Goal: Find specific page/section: Find specific page/section

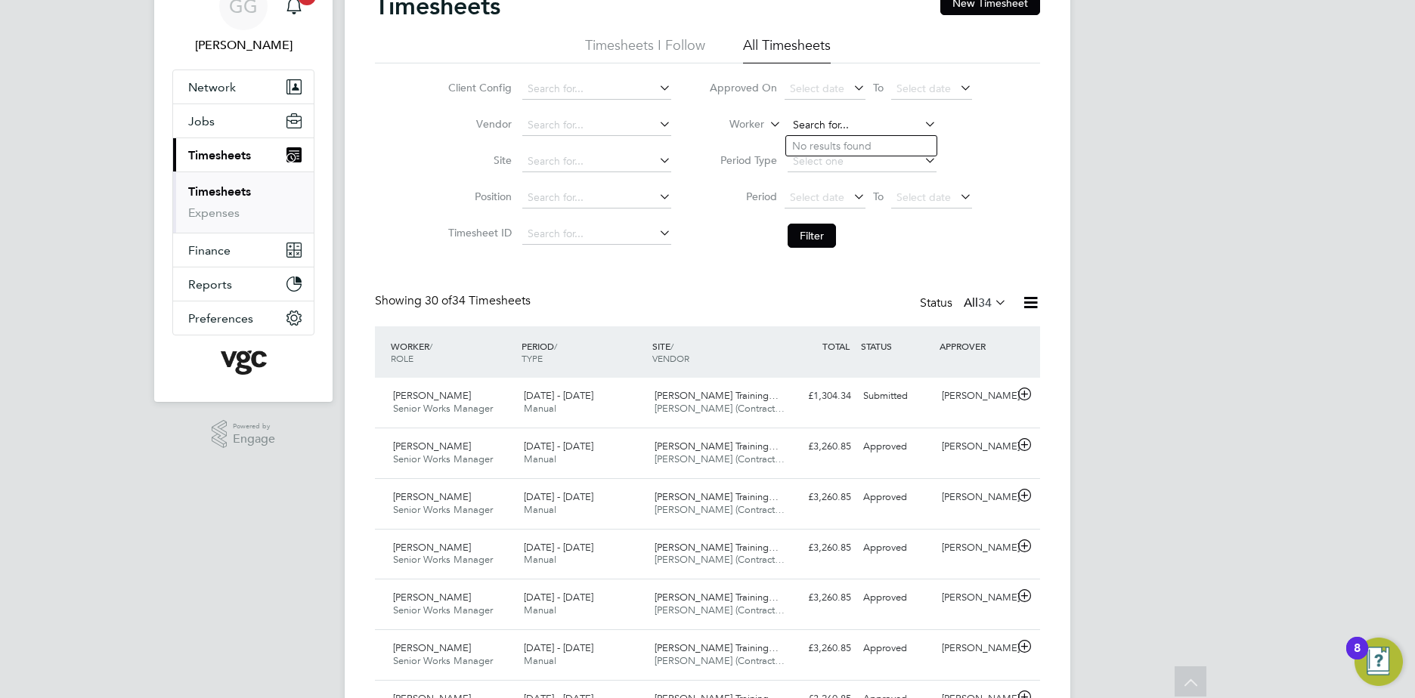
click at [819, 122] on input at bounding box center [862, 125] width 149 height 21
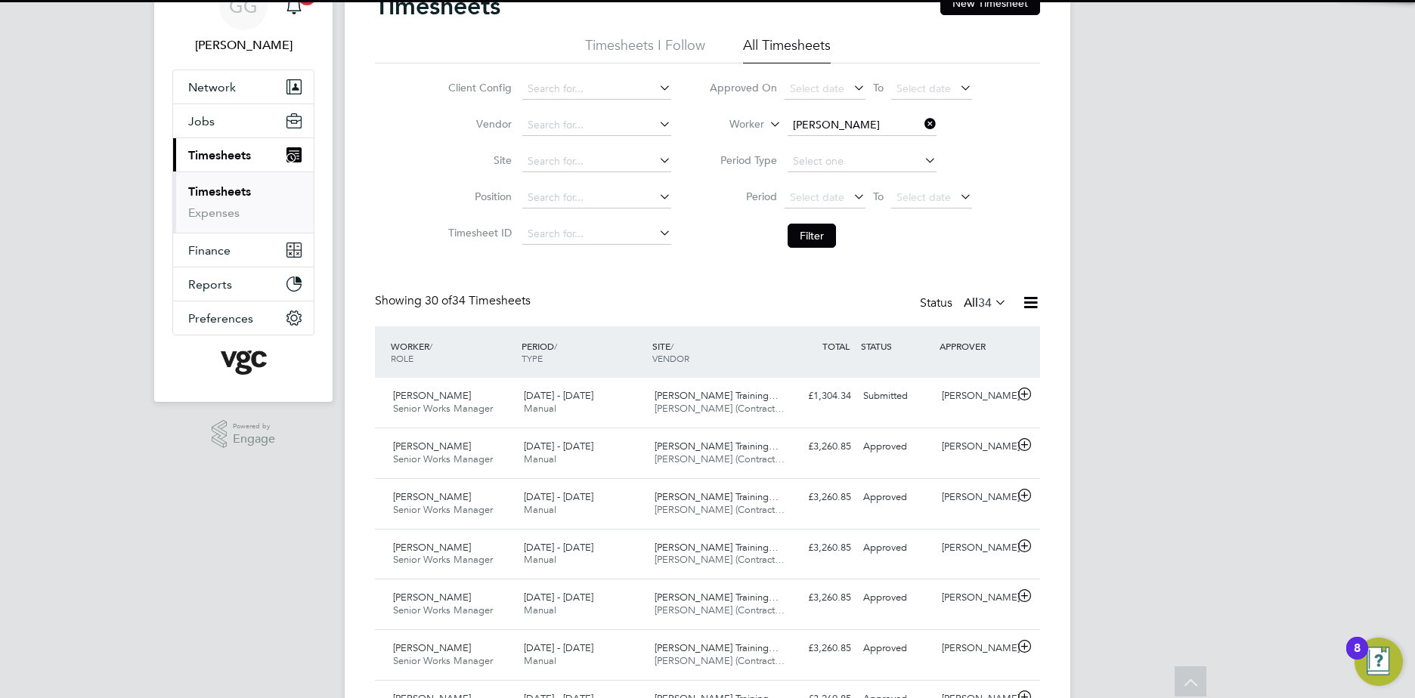
click at [883, 147] on b "C" at bounding box center [887, 146] width 8 height 13
type input "[PERSON_NAME]"
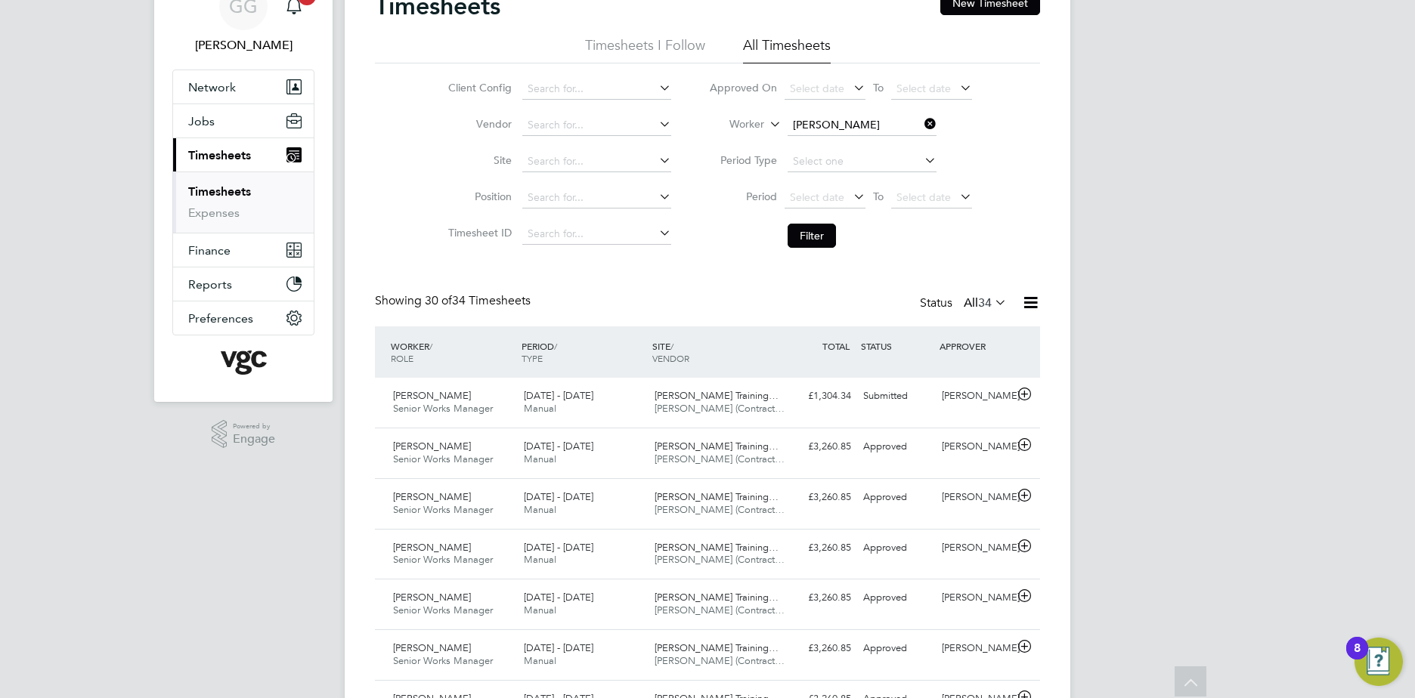
click at [818, 224] on button "Filter" at bounding box center [812, 236] width 48 height 24
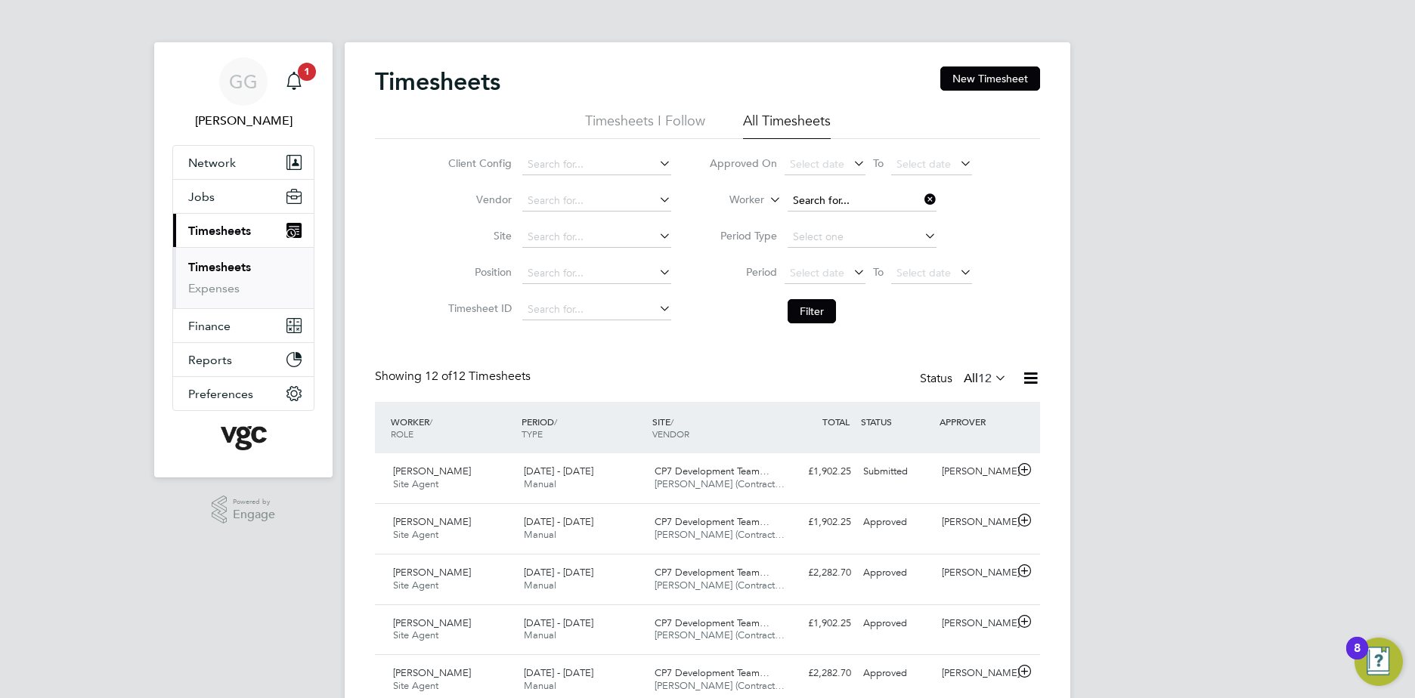
click at [853, 190] on input at bounding box center [862, 200] width 149 height 21
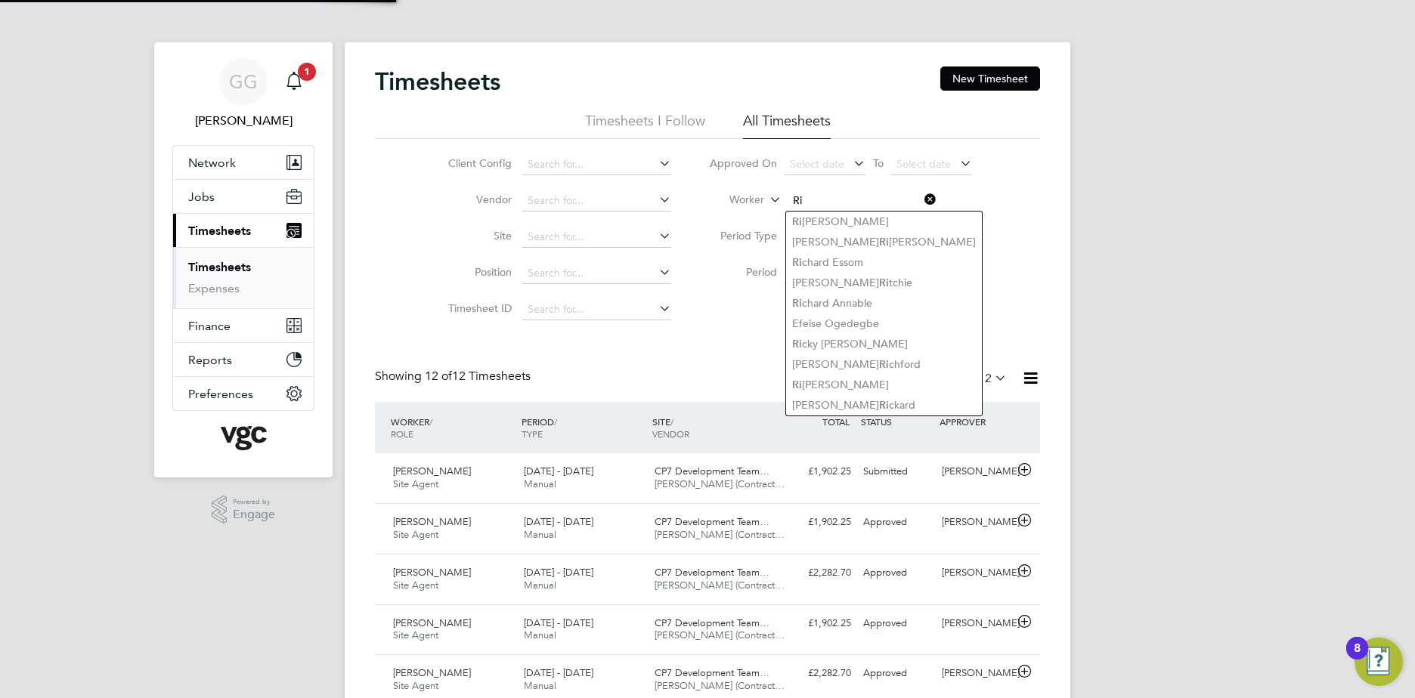
type input "R"
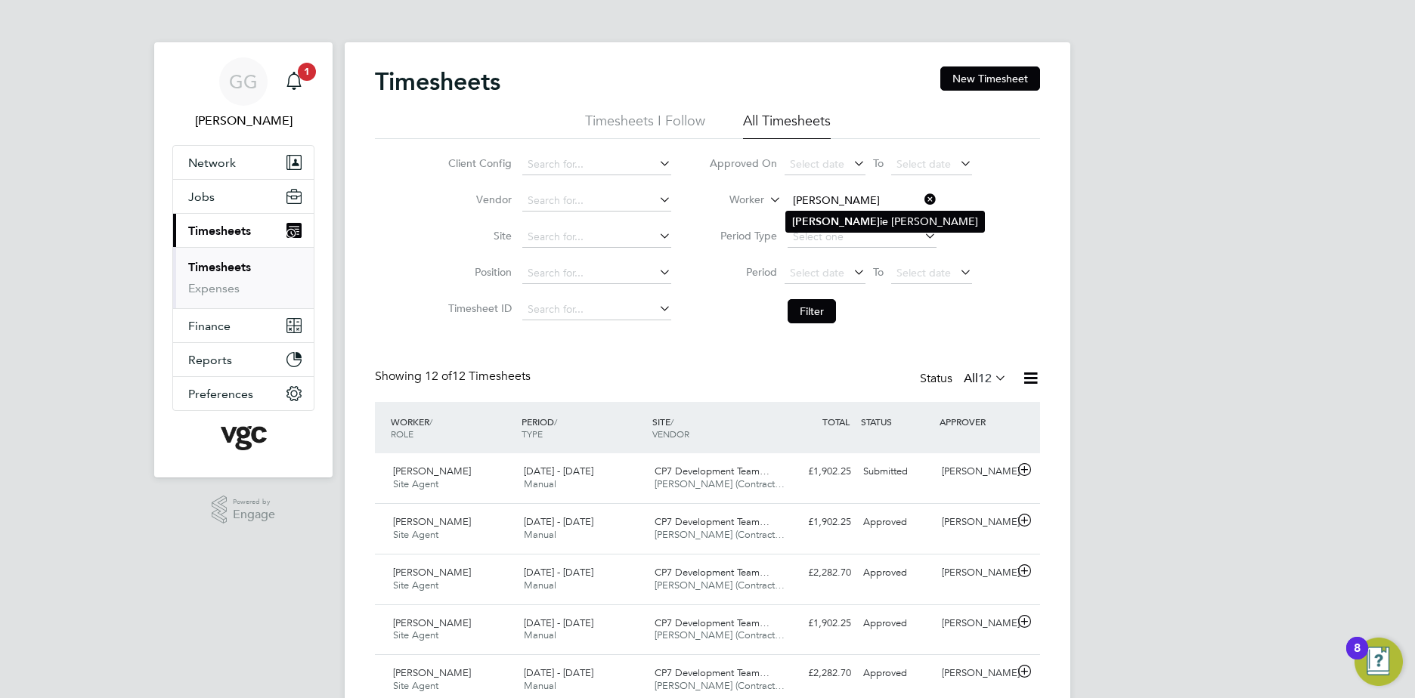
click at [825, 218] on li "[PERSON_NAME] ie [PERSON_NAME]" at bounding box center [885, 222] width 198 height 20
type input "[PERSON_NAME]"
click at [800, 315] on button "Filter" at bounding box center [812, 311] width 48 height 24
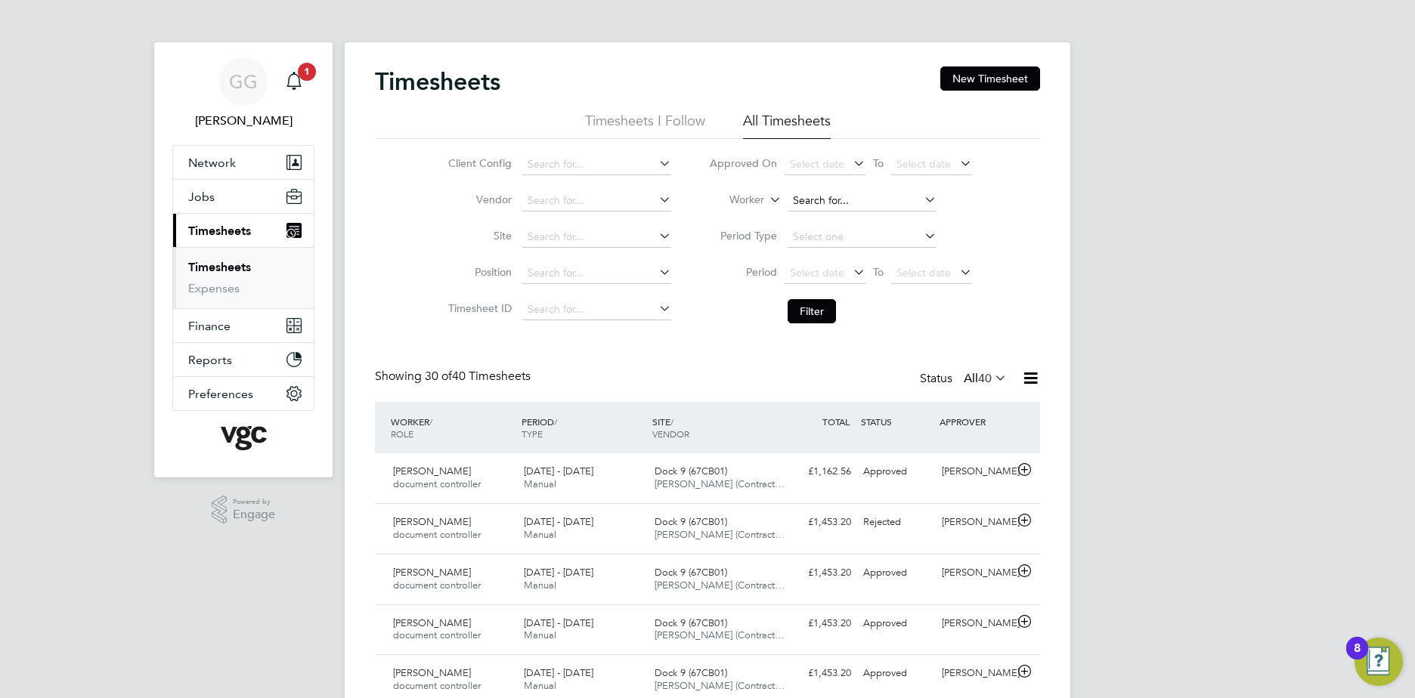
click at [822, 194] on input at bounding box center [862, 200] width 149 height 21
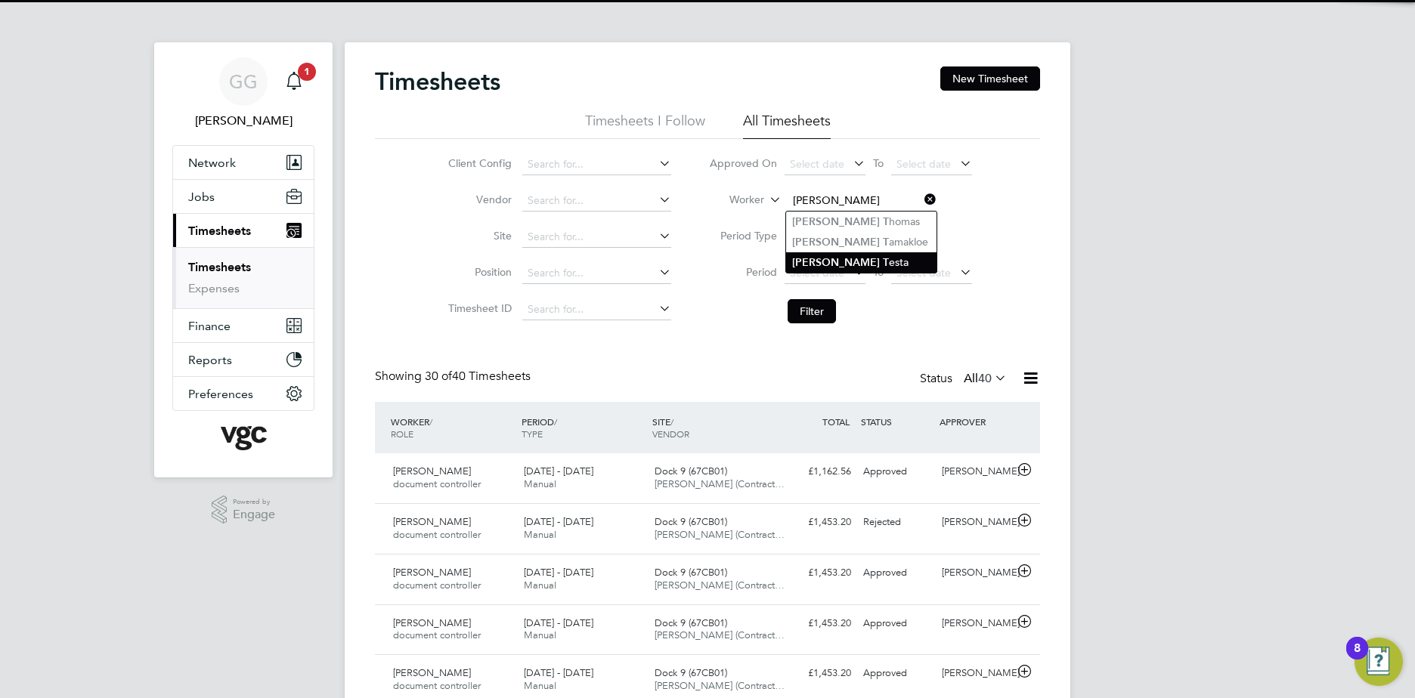
click at [819, 256] on b "[PERSON_NAME]" at bounding box center [836, 262] width 88 height 13
type input "[PERSON_NAME]"
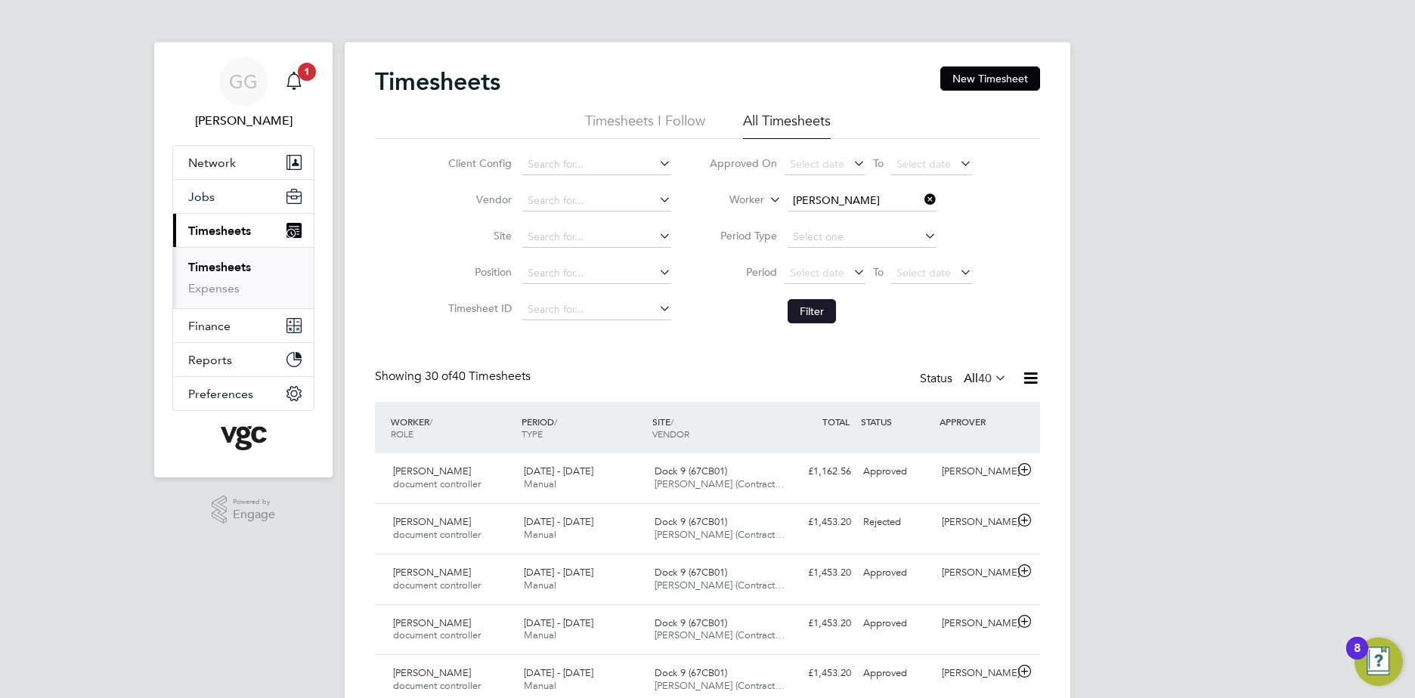
click at [804, 318] on button "Filter" at bounding box center [812, 311] width 48 height 24
